Goal: Information Seeking & Learning: Find specific fact

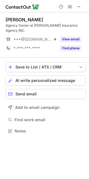
scroll to position [127, 89]
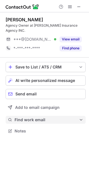
click at [38, 119] on span "Find work email" at bounding box center [47, 119] width 65 height 5
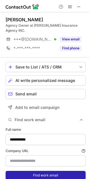
type input "**********"
click at [40, 178] on button "Find work email" at bounding box center [46, 175] width 80 height 9
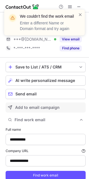
drag, startPoint x: 40, startPoint y: 174, endPoint x: 62, endPoint y: 111, distance: 66.9
click at [40, 174] on button "Find work email" at bounding box center [46, 175] width 80 height 9
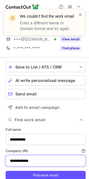
click at [37, 162] on input "**********" at bounding box center [46, 160] width 80 height 11
drag, startPoint x: 44, startPoint y: 162, endPoint x: -9, endPoint y: 162, distance: 53.7
click at [0, 162] on html "**********" at bounding box center [44, 89] width 89 height 179
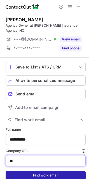
type input "**********"
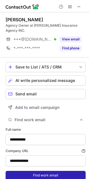
click at [14, 176] on button "Find work email" at bounding box center [46, 175] width 80 height 9
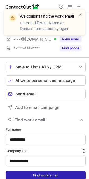
click at [16, 175] on button "Find work email" at bounding box center [46, 175] width 80 height 9
click at [16, 175] on button "Finding..." at bounding box center [46, 175] width 80 height 9
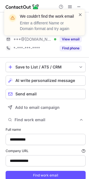
click at [81, 16] on span at bounding box center [80, 15] width 4 height 6
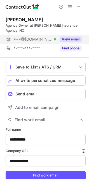
click at [76, 37] on button "View email" at bounding box center [71, 40] width 22 height 6
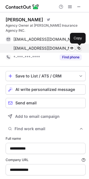
drag, startPoint x: 79, startPoint y: 49, endPoint x: 74, endPoint y: 50, distance: 5.2
click at [79, 48] on span at bounding box center [79, 48] width 4 height 4
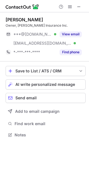
scroll to position [131, 89]
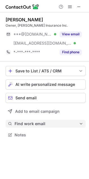
click at [47, 122] on span "Find work email" at bounding box center [47, 123] width 65 height 5
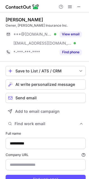
scroll to position [24, 0]
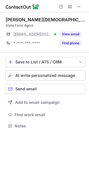
scroll to position [122, 89]
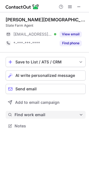
click at [31, 116] on span "Find work email" at bounding box center [47, 114] width 65 height 5
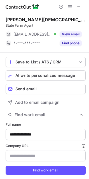
scroll to position [182, 85]
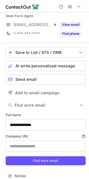
type input "**********"
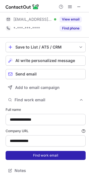
click at [43, 155] on button "Find work email" at bounding box center [46, 155] width 80 height 9
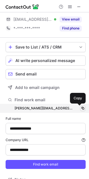
click at [81, 107] on span at bounding box center [83, 108] width 4 height 4
